Goal: Information Seeking & Learning: Find contact information

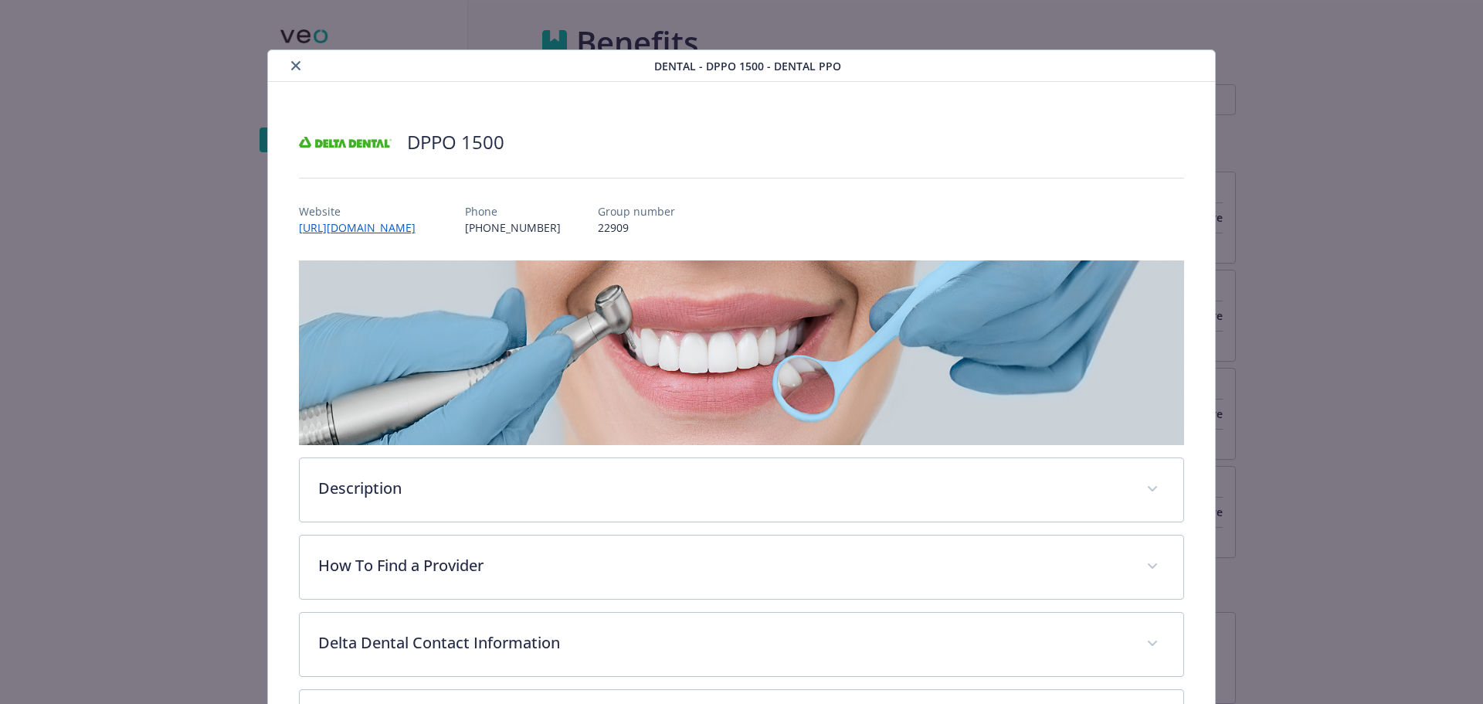
scroll to position [46, 0]
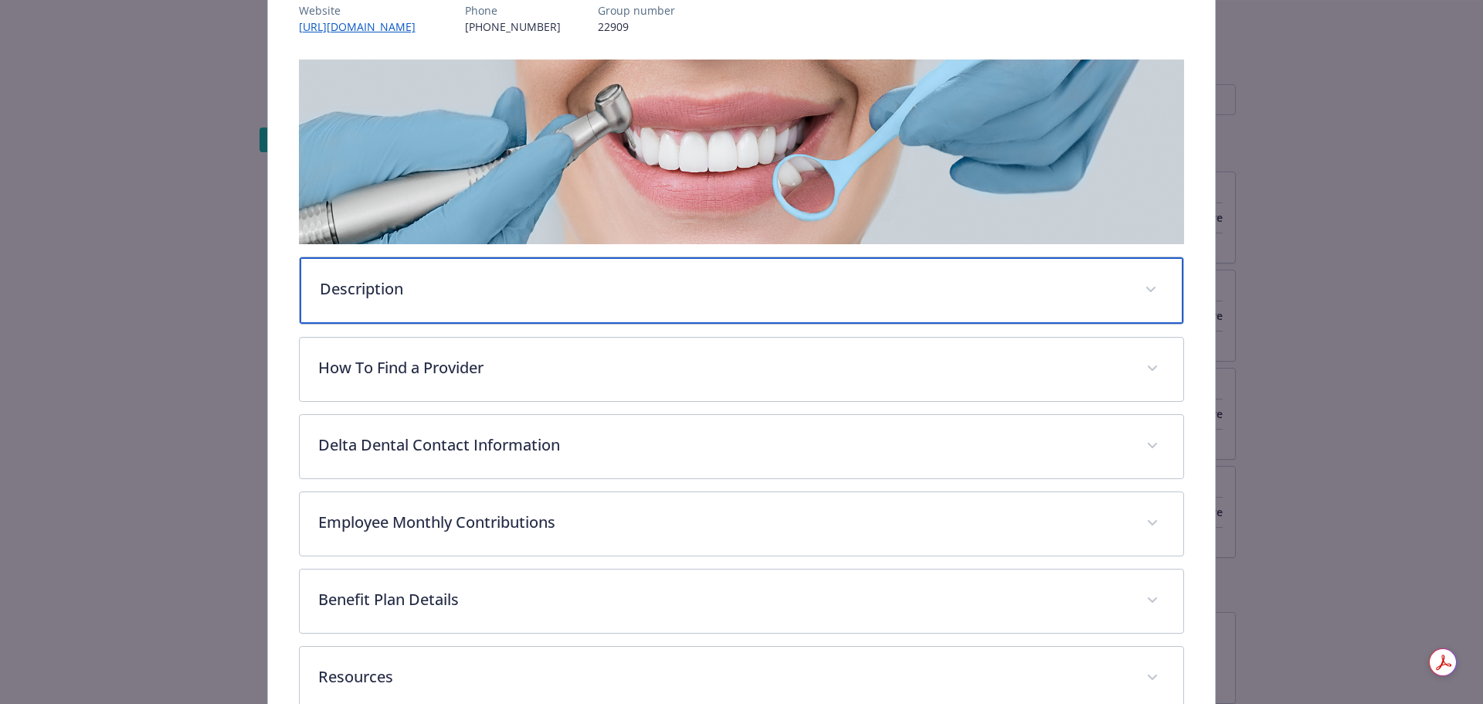
click at [670, 301] on div "Description" at bounding box center [742, 290] width 885 height 66
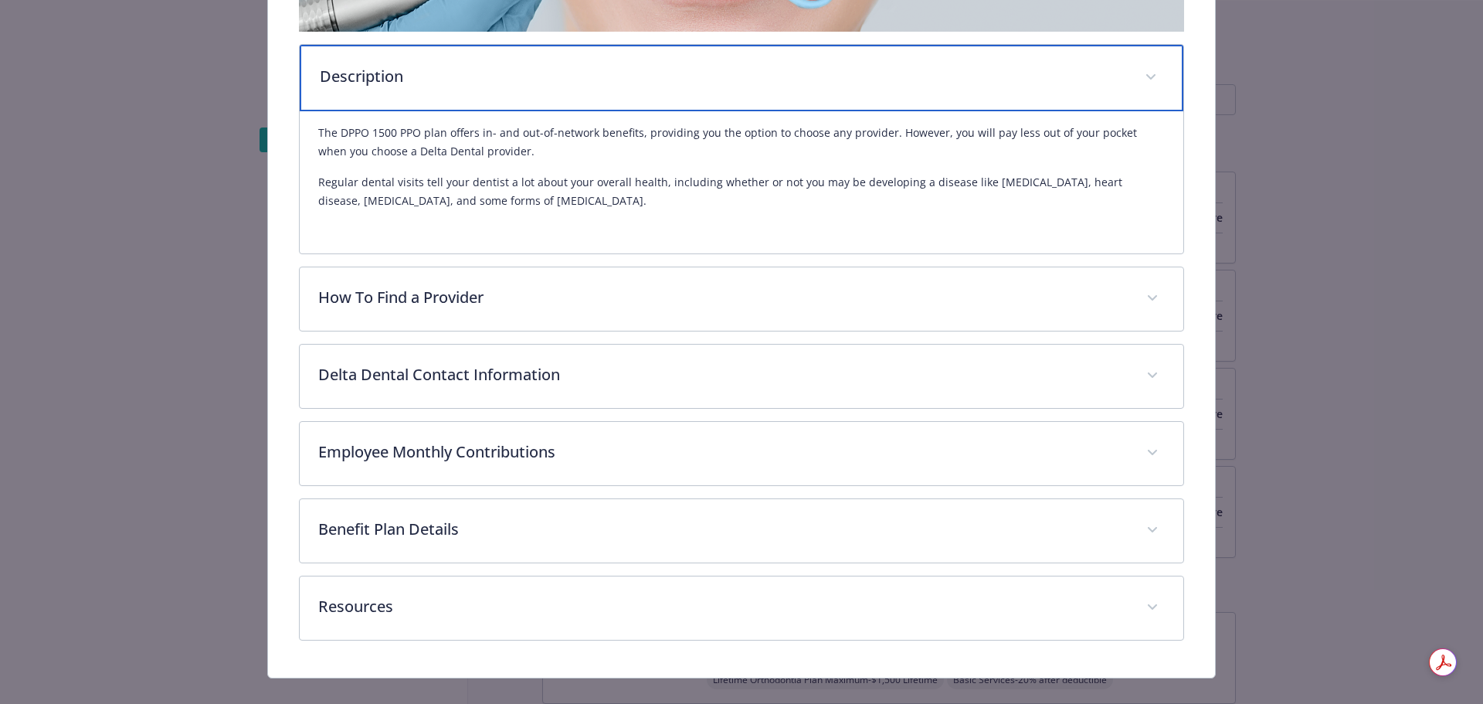
scroll to position [433, 0]
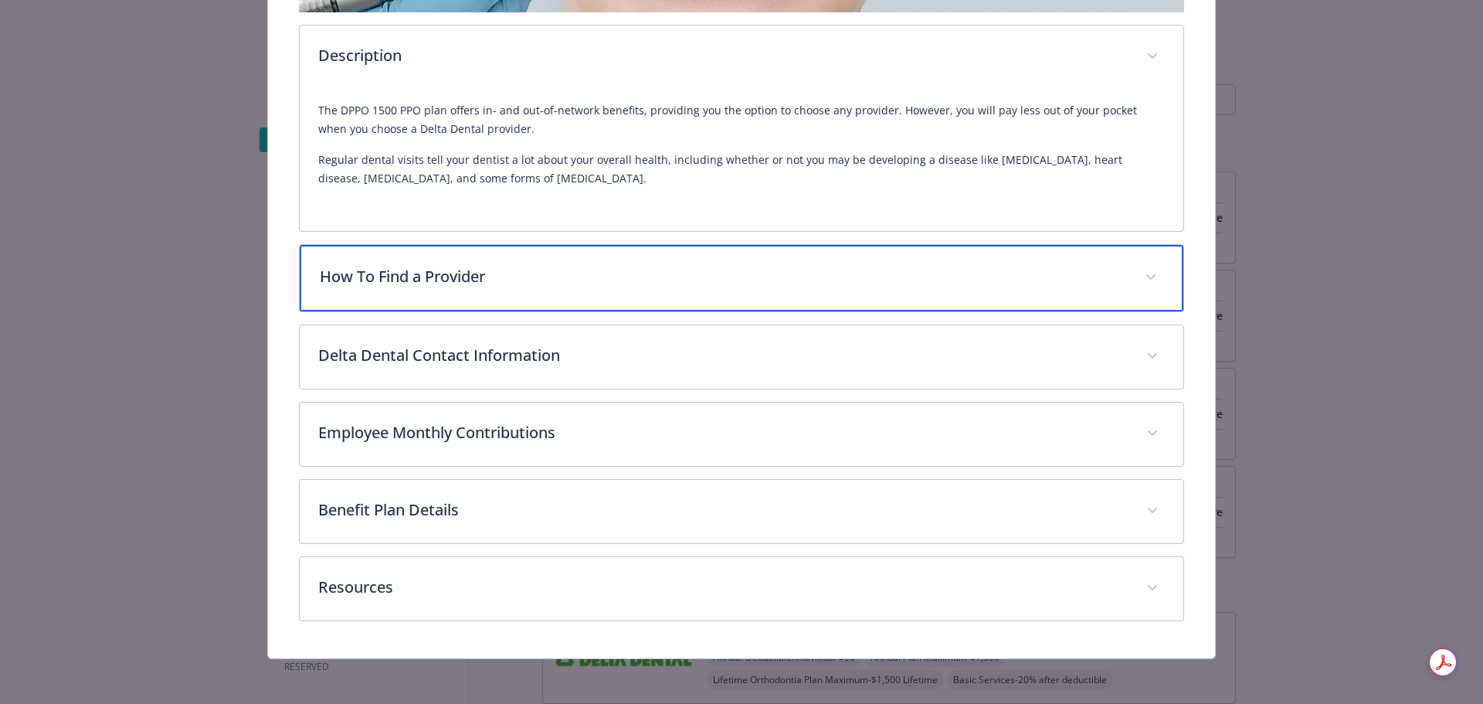
click at [621, 304] on div "How To Find a Provider" at bounding box center [742, 278] width 885 height 66
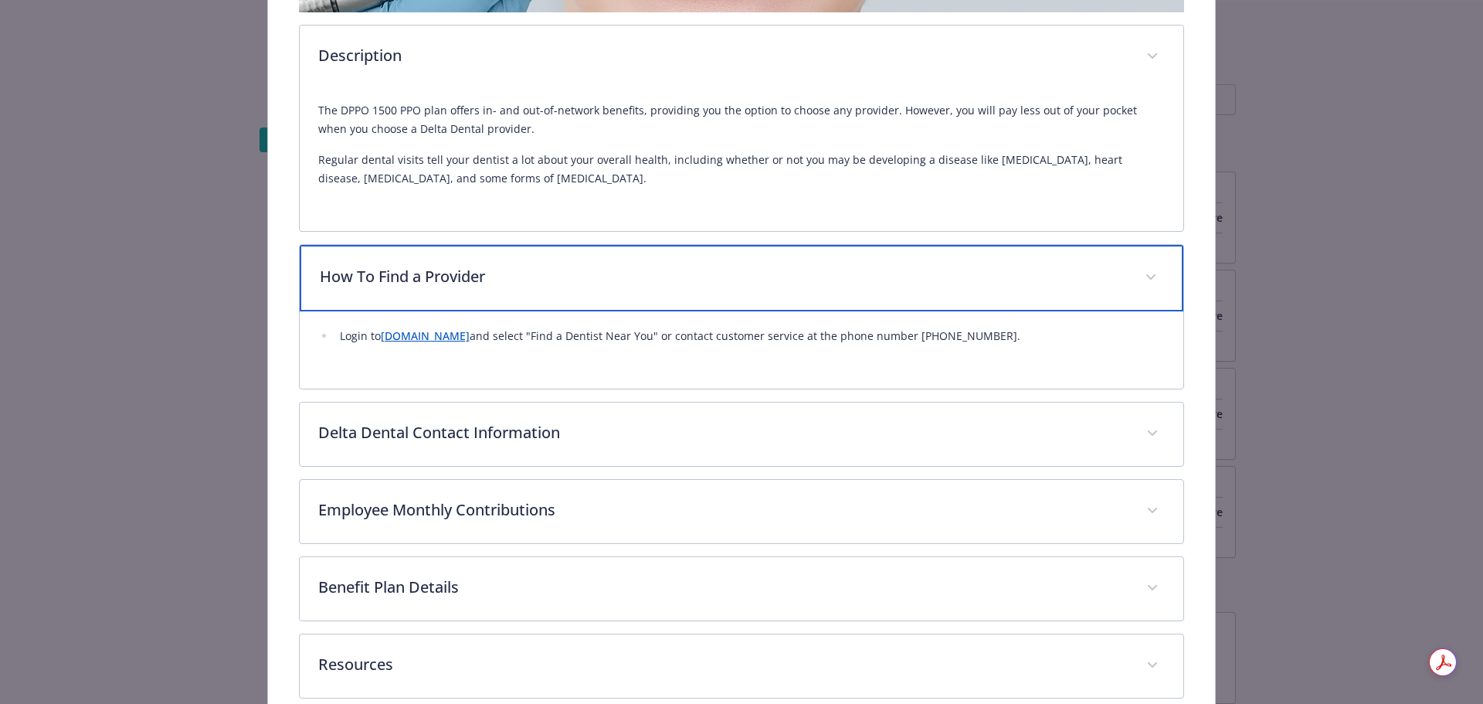
scroll to position [510, 0]
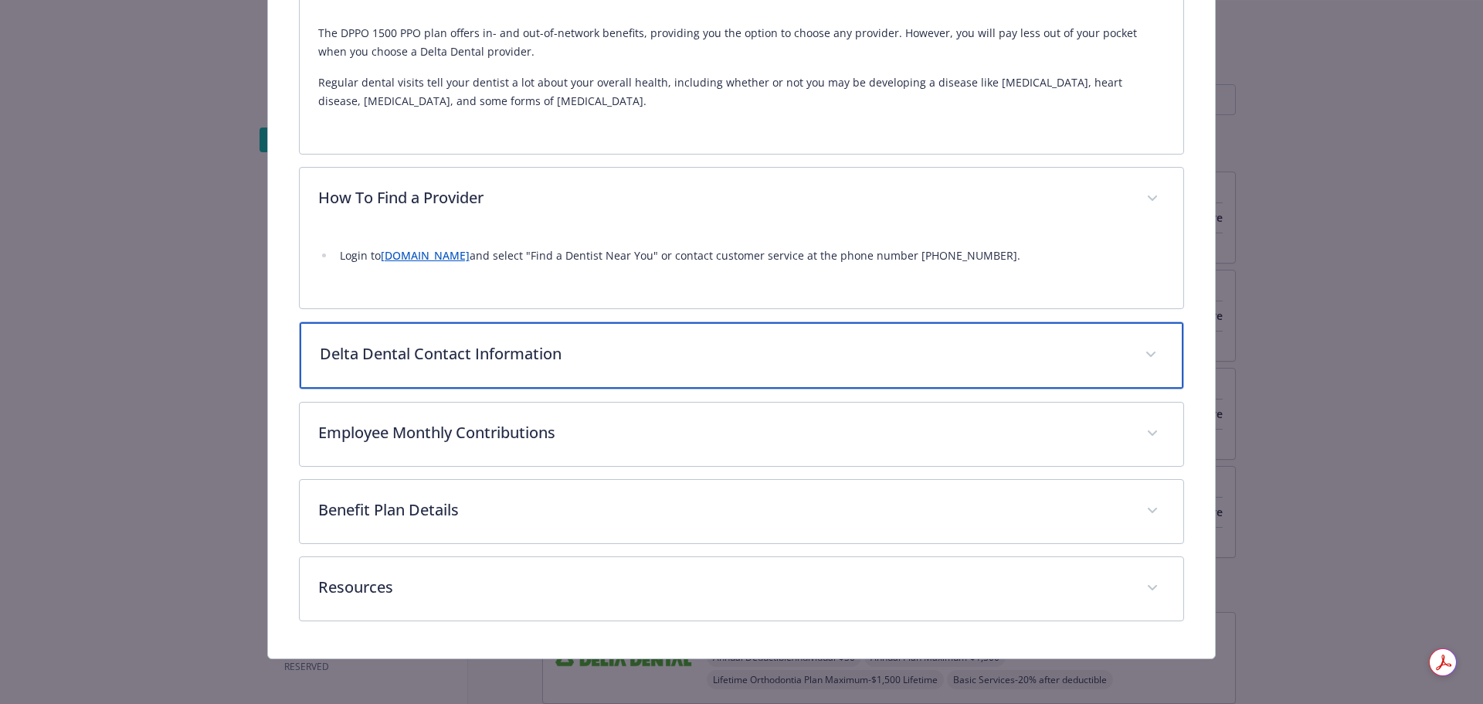
click at [678, 355] on p "Delta Dental Contact Information" at bounding box center [723, 353] width 807 height 23
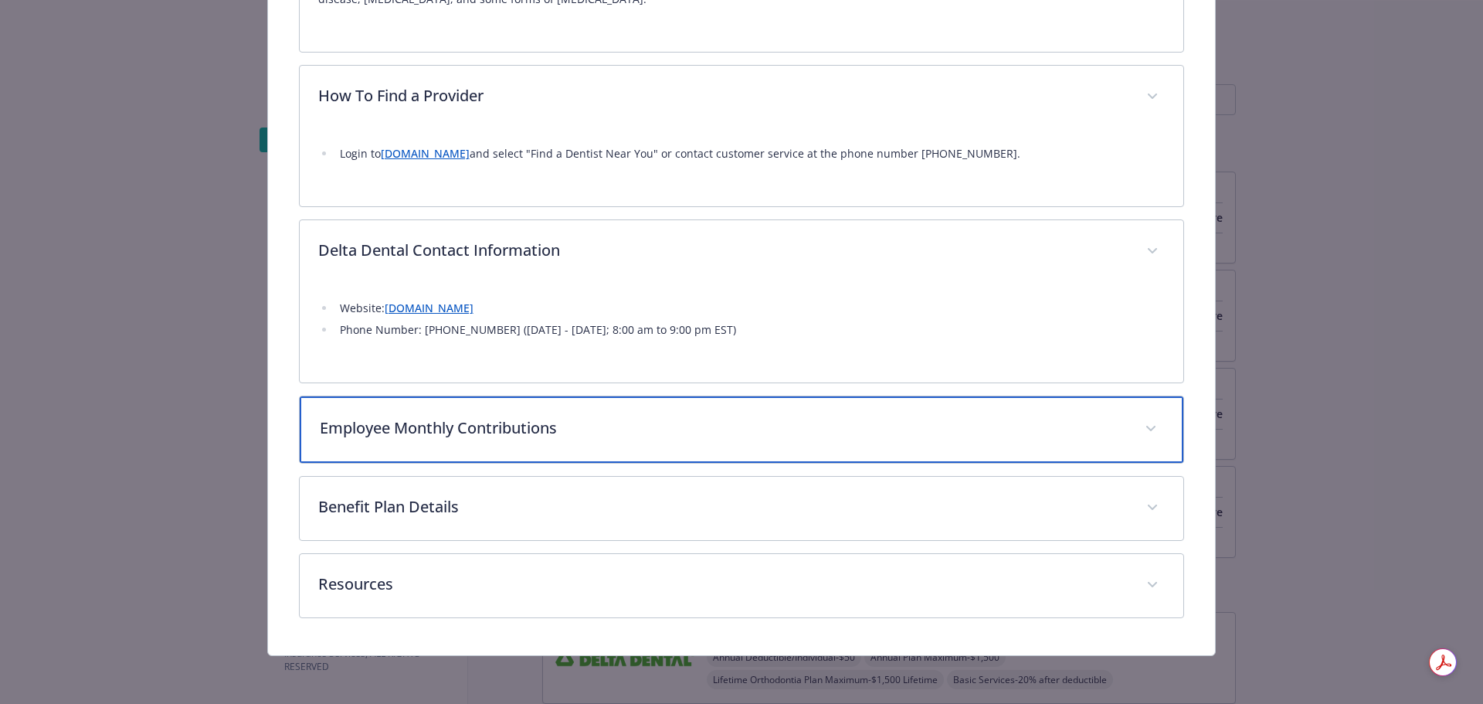
click at [760, 433] on p "Employee Monthly Contributions" at bounding box center [723, 427] width 807 height 23
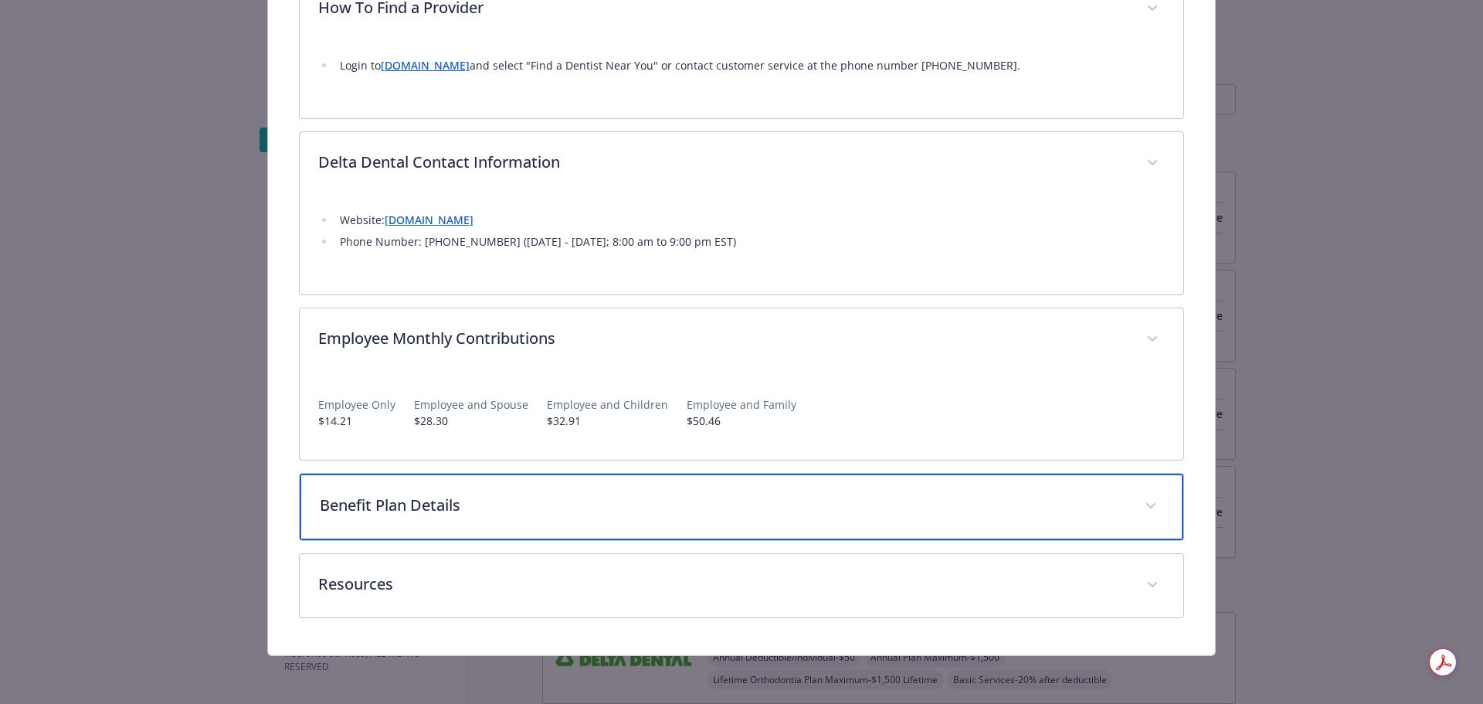
click at [727, 515] on p "Benefit Plan Details" at bounding box center [723, 505] width 807 height 23
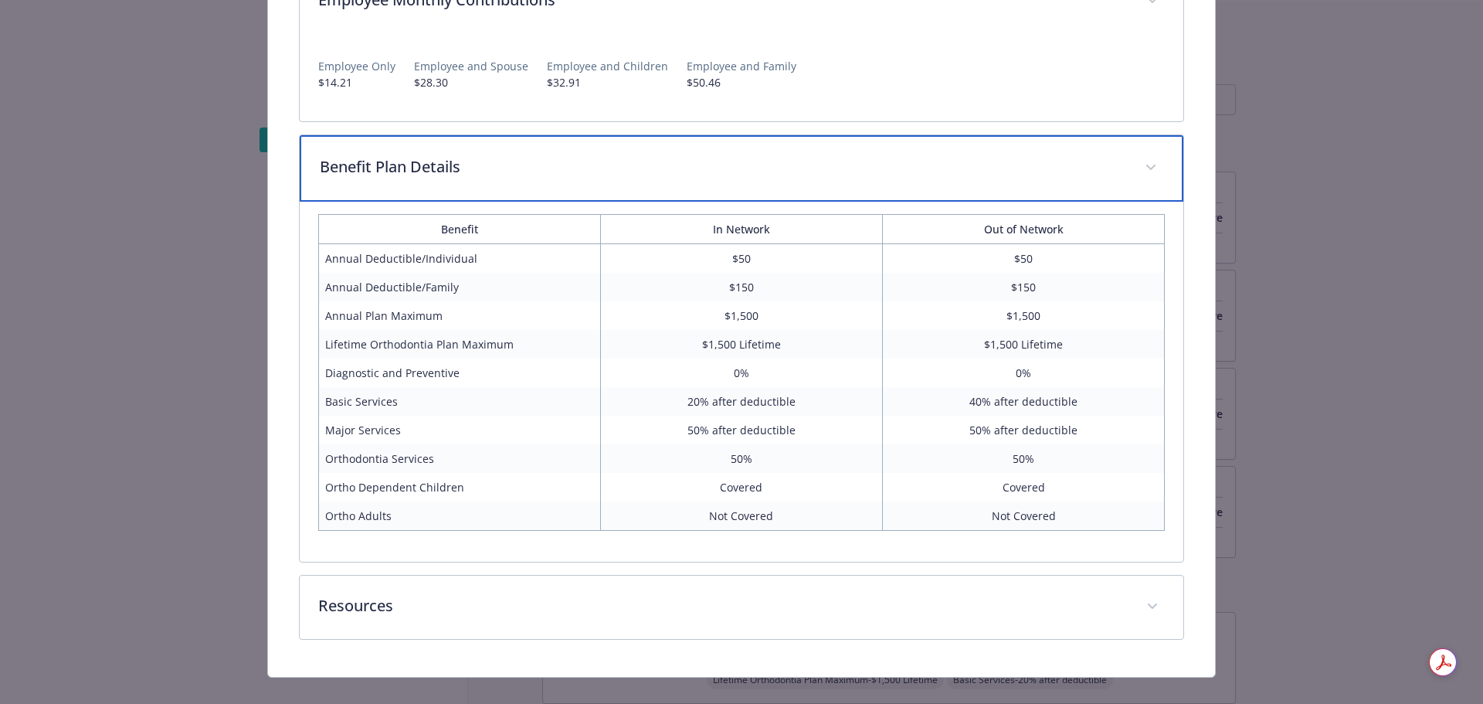
scroll to position [1060, 0]
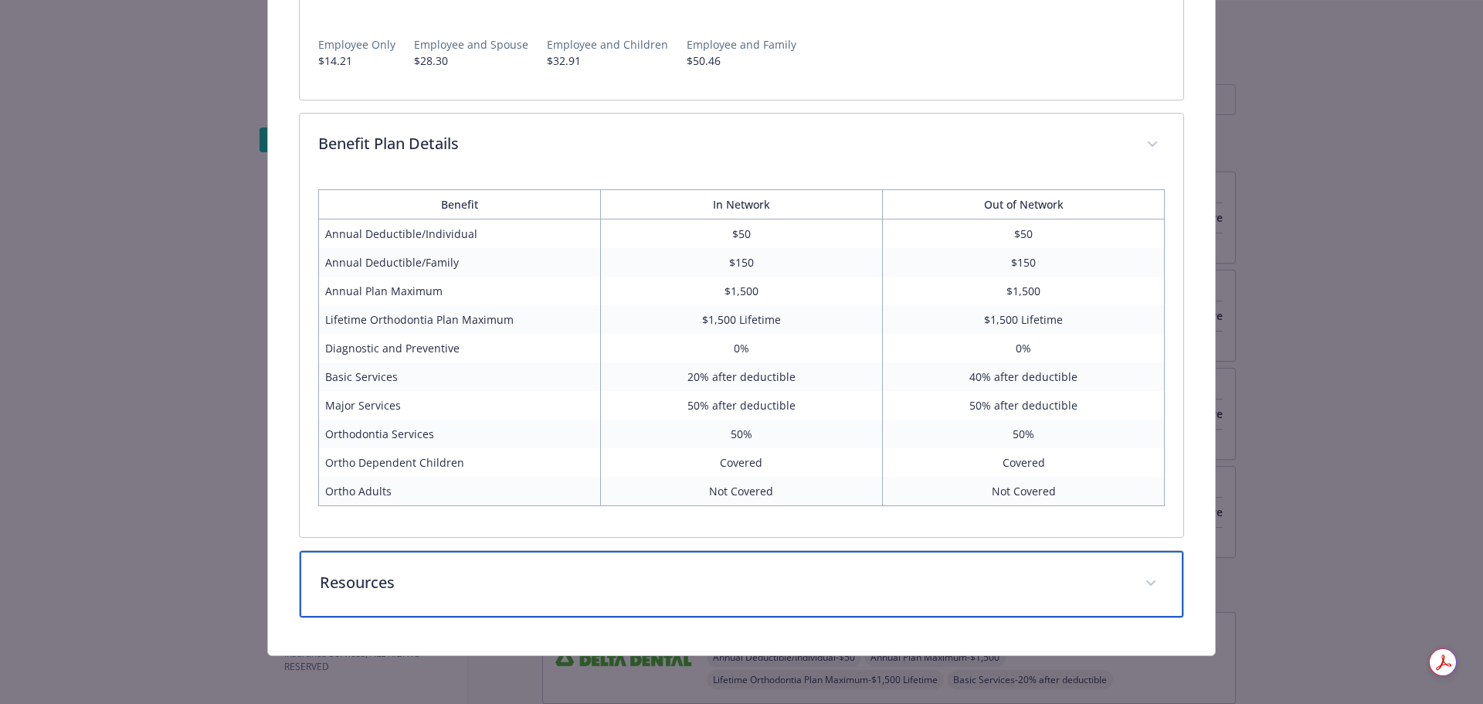
click at [731, 573] on p "Resources" at bounding box center [723, 582] width 807 height 23
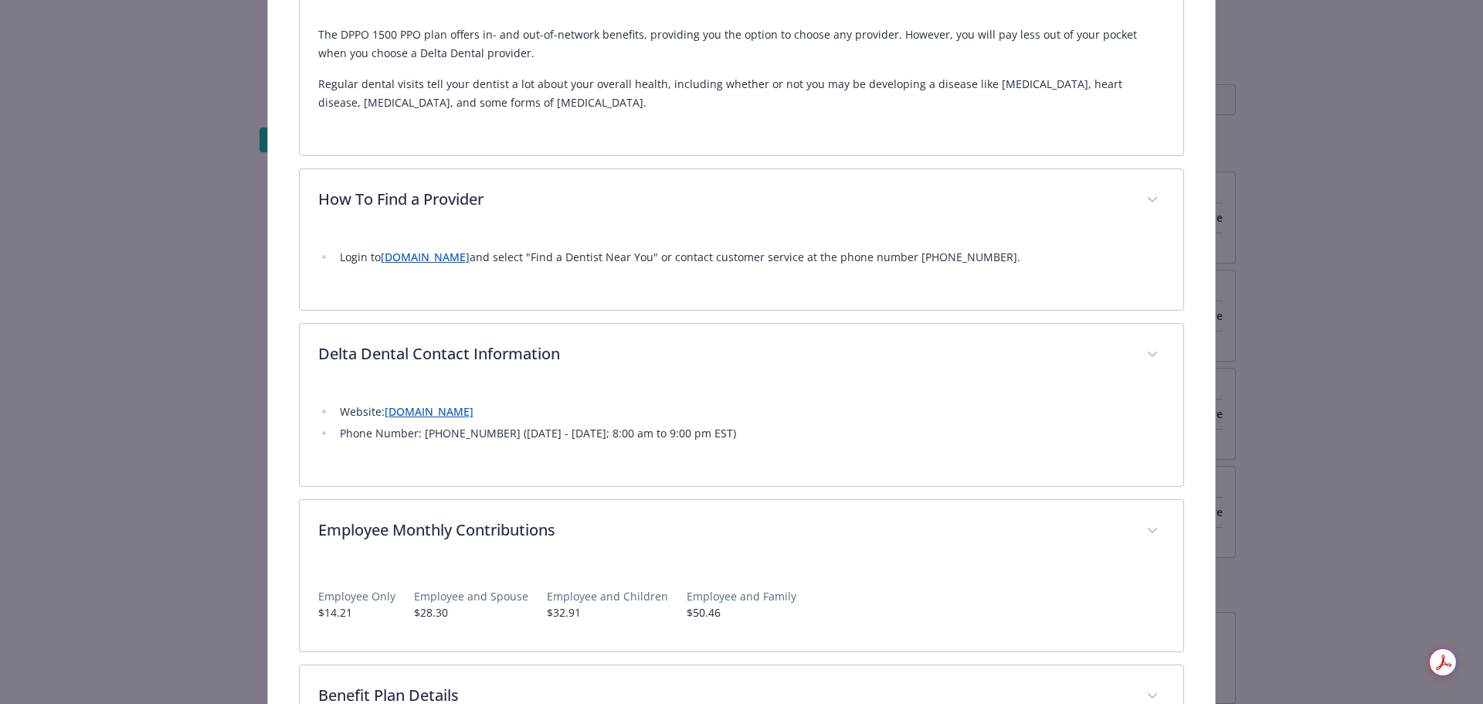
scroll to position [535, 0]
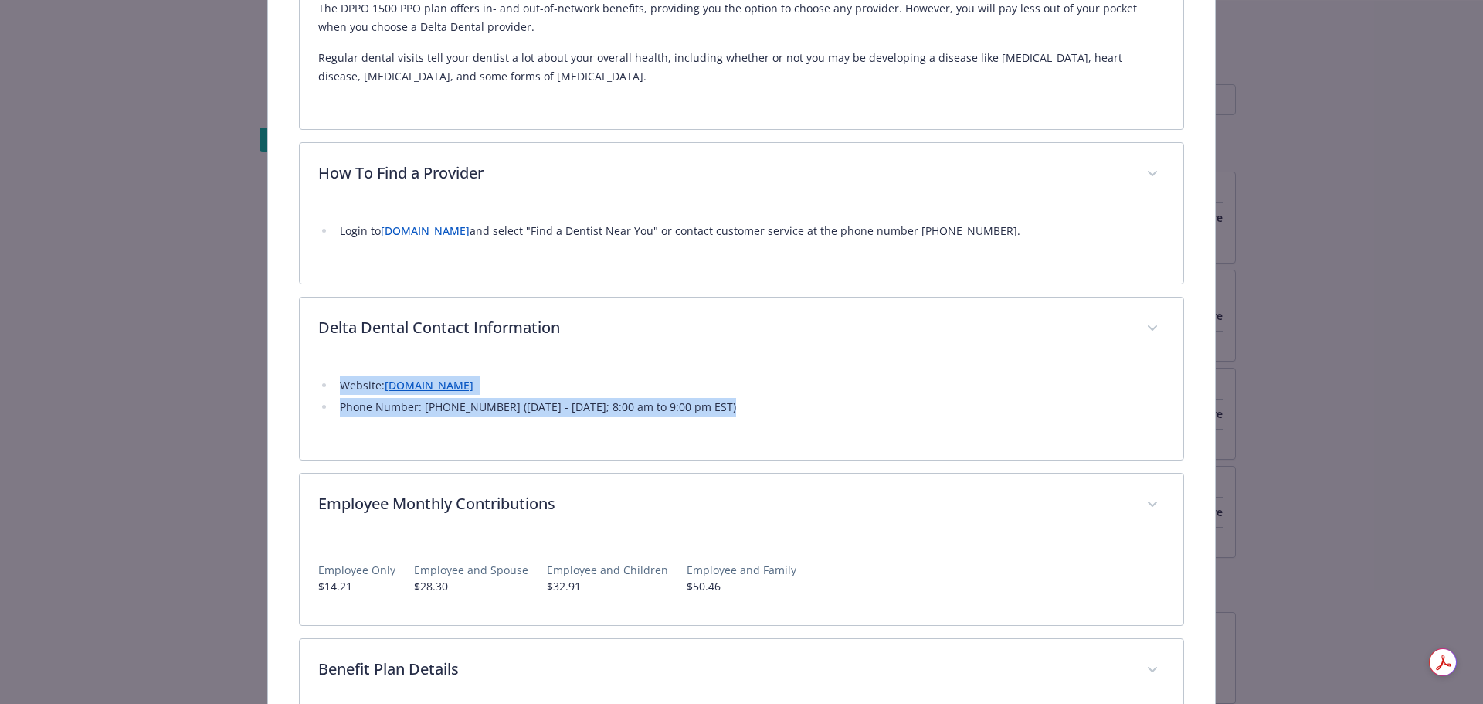
drag, startPoint x: 731, startPoint y: 402, endPoint x: 325, endPoint y: 378, distance: 406.3
click at [325, 378] on ul "Website: [DOMAIN_NAME] Phone Number: [PHONE_NUMBER] ([DATE] - [DATE]; 8:00 am t…" at bounding box center [741, 396] width 847 height 40
copy ul "Website: [DOMAIN_NAME] Phone Number: [PHONE_NUMBER] ([DATE] - [DATE]; 8:00 am t…"
